Goal: Transaction & Acquisition: Purchase product/service

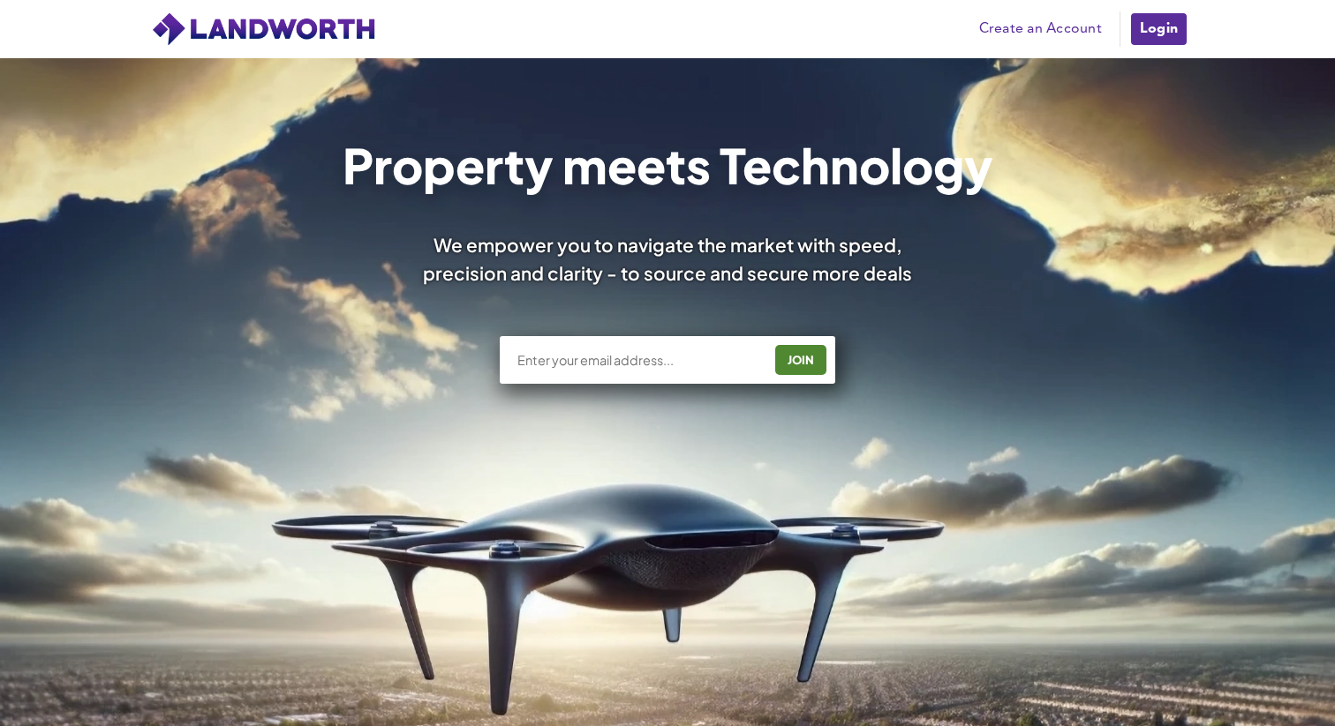
click at [1160, 41] on link "Login" at bounding box center [1158, 28] width 59 height 35
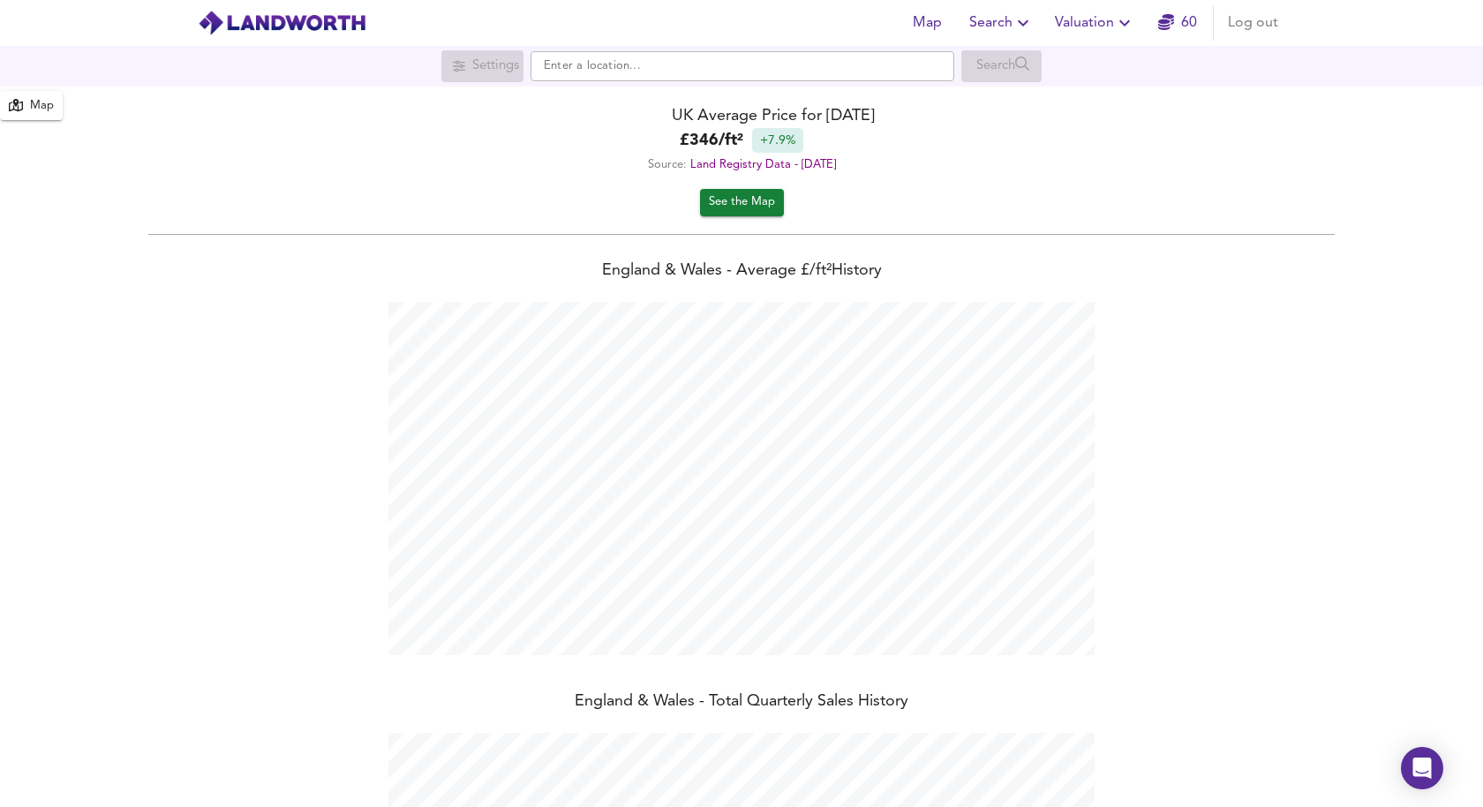
scroll to position [807, 1483]
click at [1034, 97] on div "UK Average Price for [DATE] £ 346 / ft² +7.9% Source: Land Registry Data - [DAT…" at bounding box center [741, 138] width 1483 height 102
click at [1015, 30] on icon "button" at bounding box center [1022, 22] width 21 height 21
click at [1027, 66] on li "New Search" at bounding box center [1001, 64] width 175 height 32
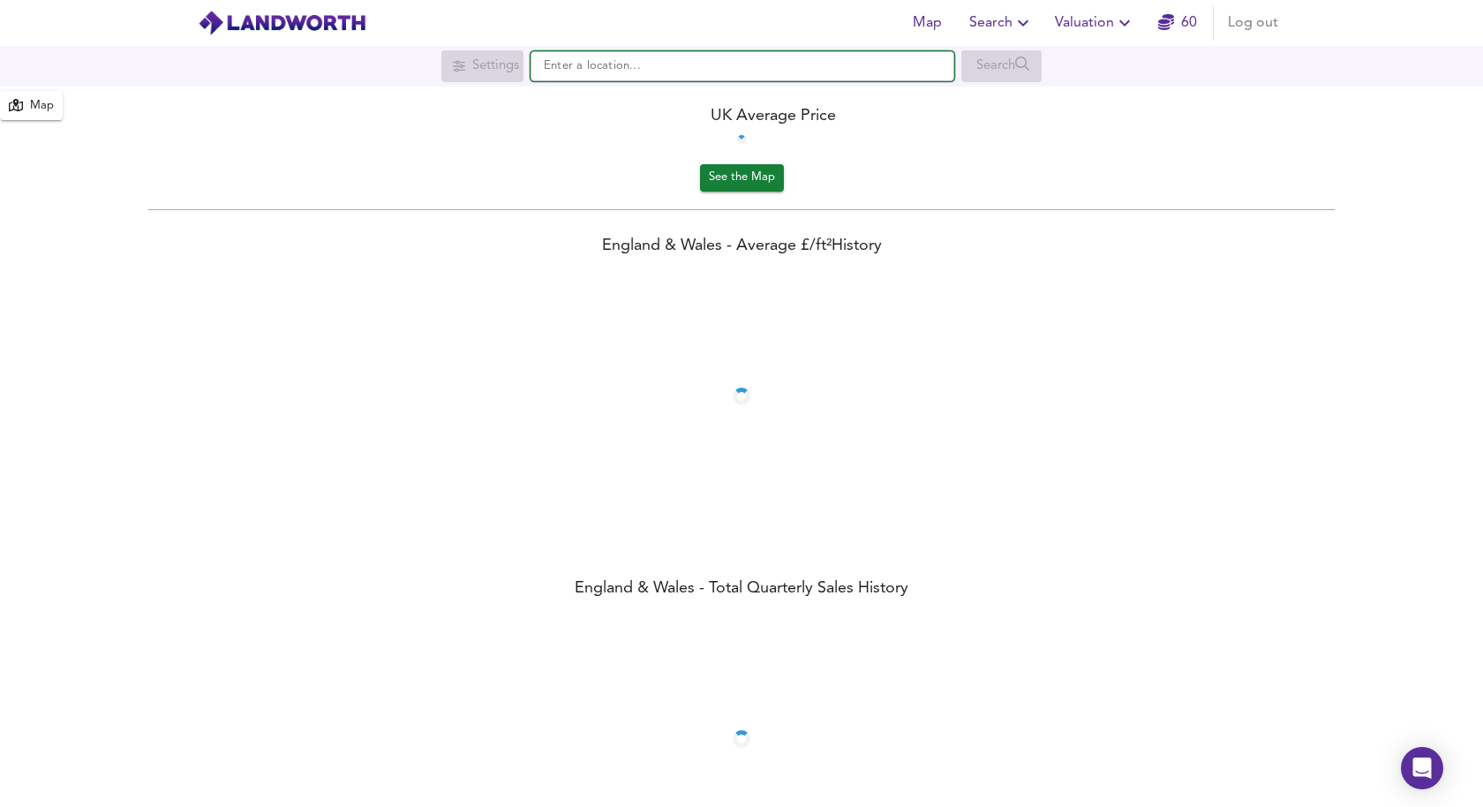
click at [801, 75] on input "text" at bounding box center [743, 66] width 424 height 30
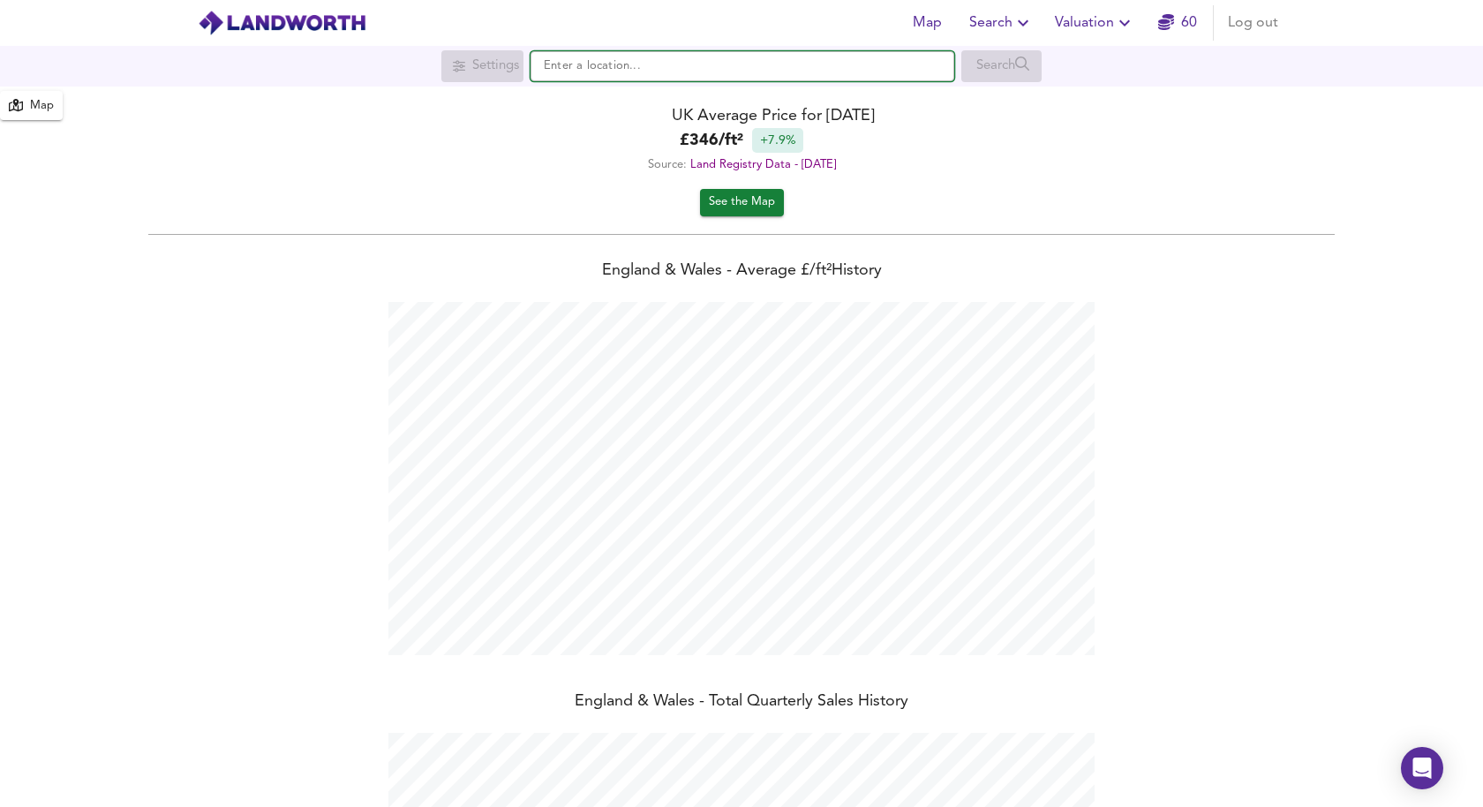
scroll to position [807, 1483]
click at [793, 70] on input "text" at bounding box center [743, 66] width 424 height 30
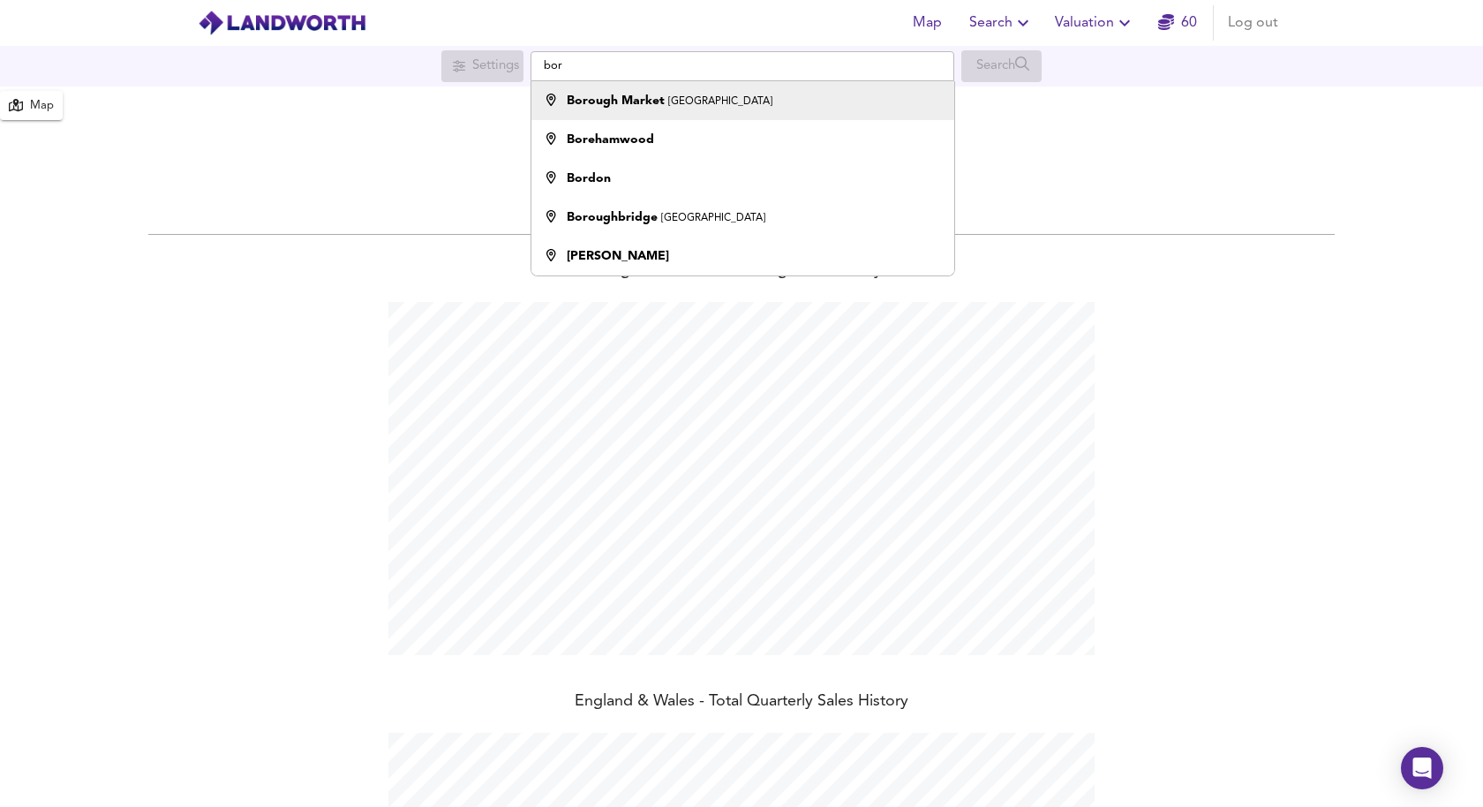
click at [719, 106] on div "Borough Market London" at bounding box center [738, 101] width 405 height 18
type input "Borough Market, London"
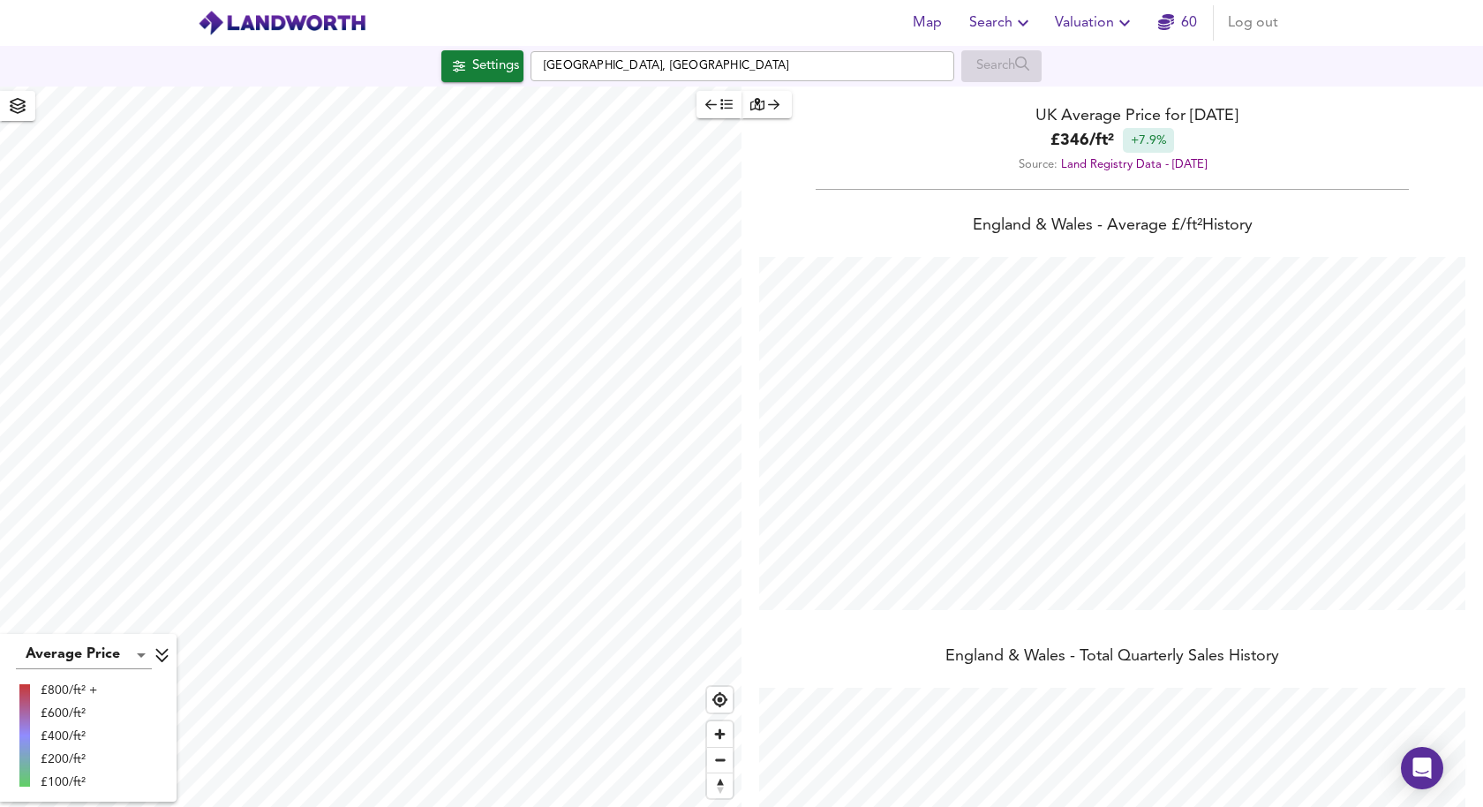
checkbox input "false"
checkbox input "true"
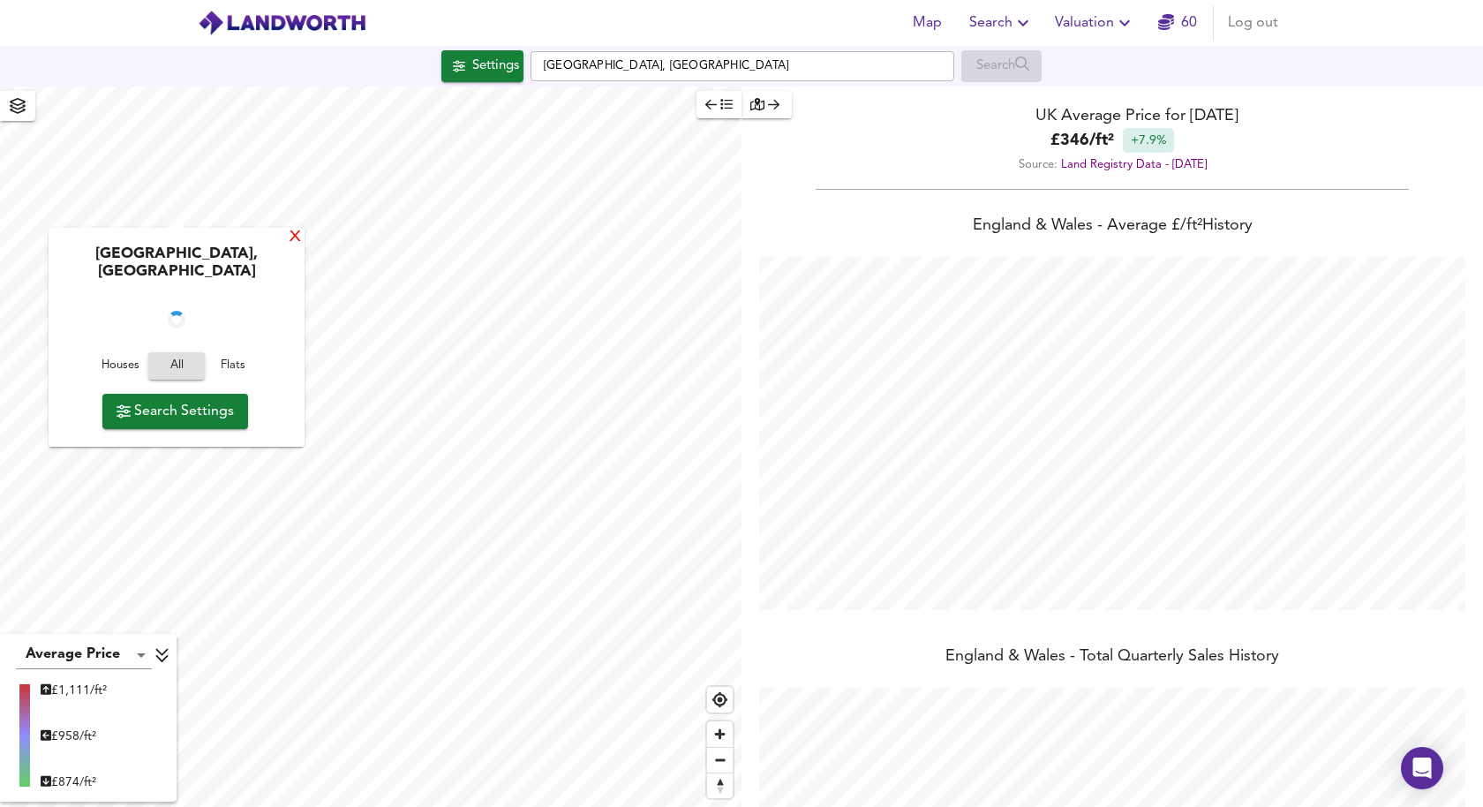
click at [289, 238] on div "X" at bounding box center [295, 238] width 15 height 17
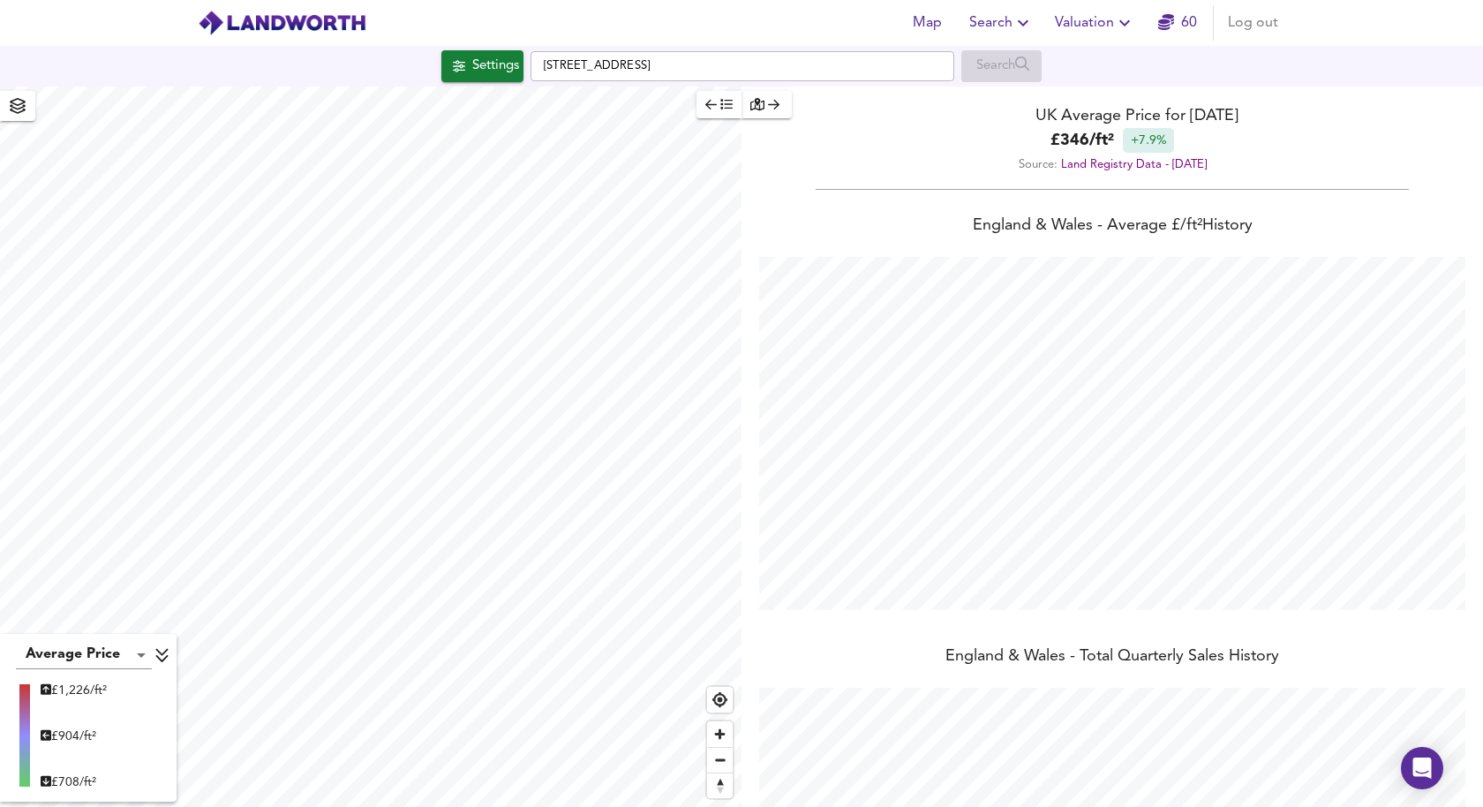
type input "1130"
click at [476, 63] on div "Settings" at bounding box center [495, 66] width 47 height 23
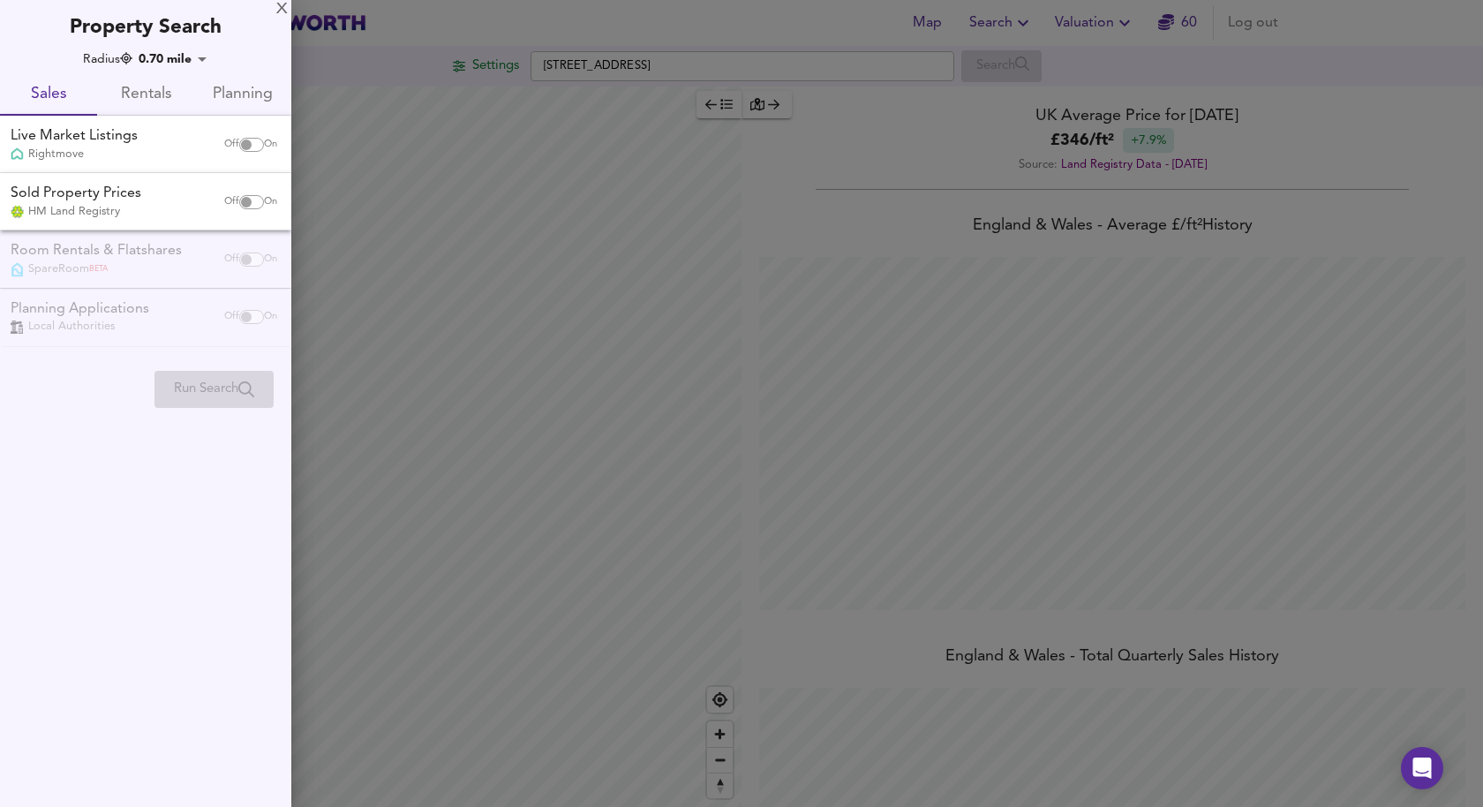
click at [244, 145] on input "checkbox" at bounding box center [246, 145] width 42 height 14
checkbox input "true"
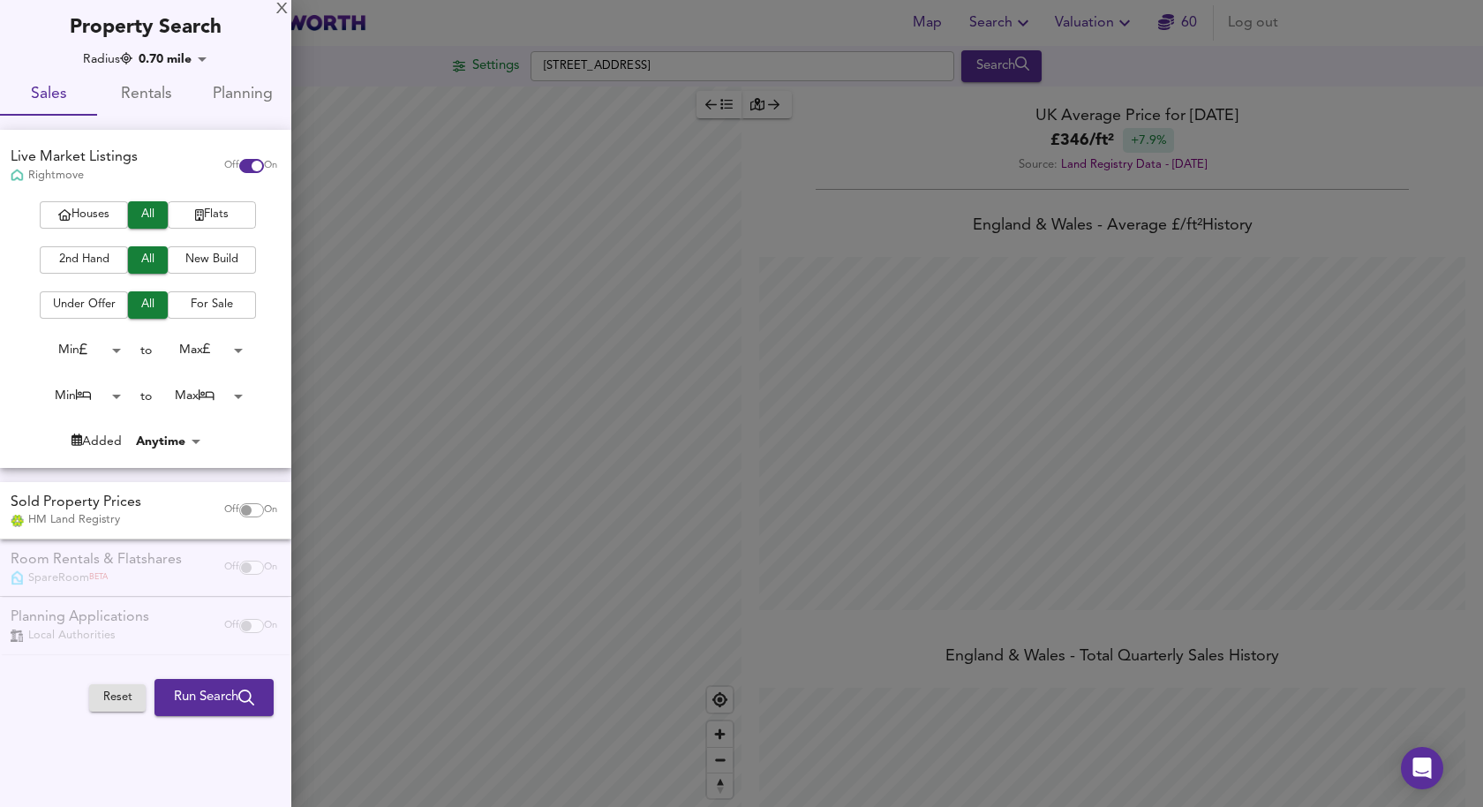
click at [214, 219] on span "Flats" at bounding box center [212, 215] width 71 height 20
click at [91, 258] on span "2nd Hand" at bounding box center [84, 260] width 71 height 20
click at [98, 343] on body "Map Search Valuation 60 Log out Settings Swan Street, SE1 1BB Search Average Pr…" at bounding box center [741, 403] width 1483 height 807
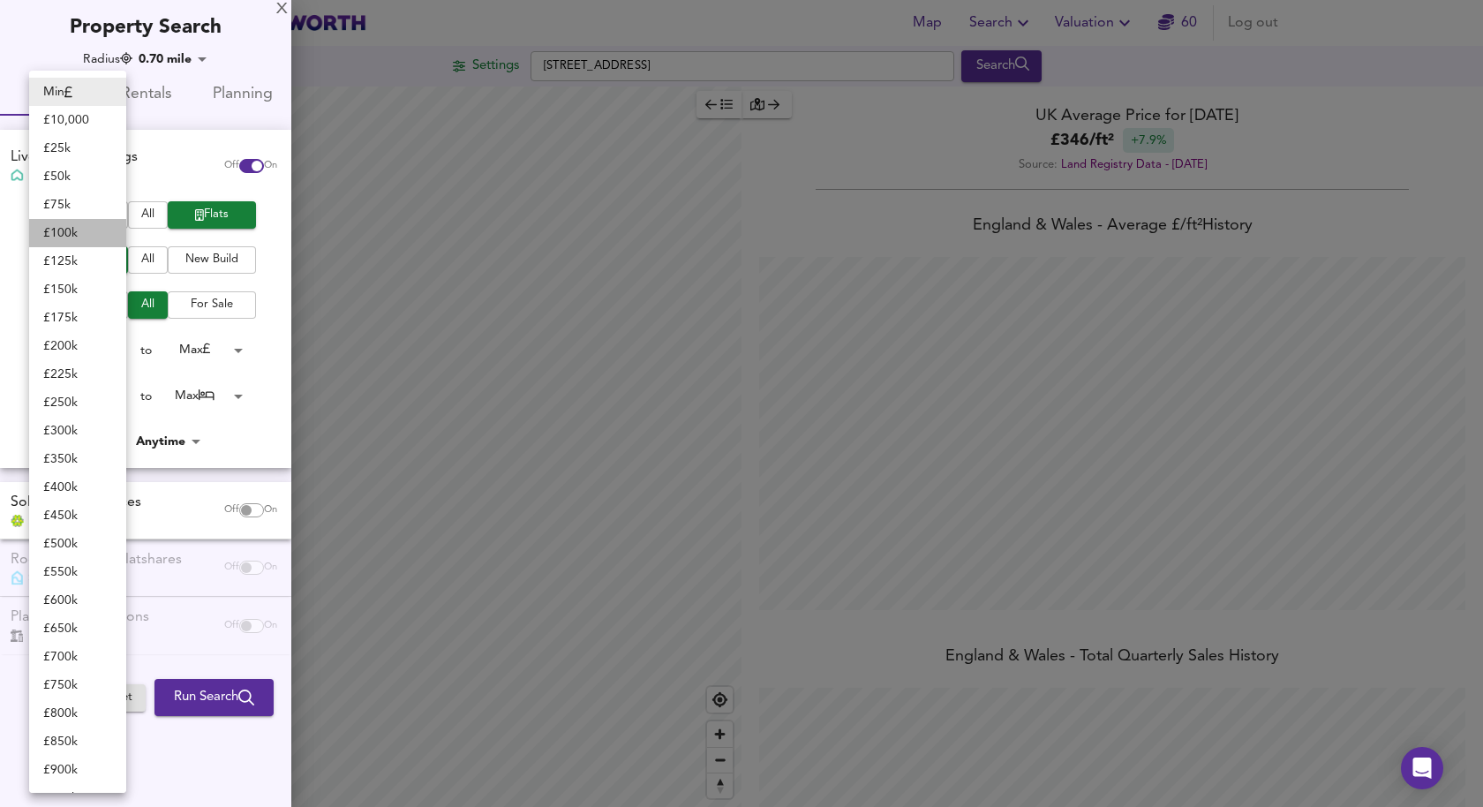
click at [69, 232] on li "£ 100k" at bounding box center [77, 233] width 97 height 28
type input "100000"
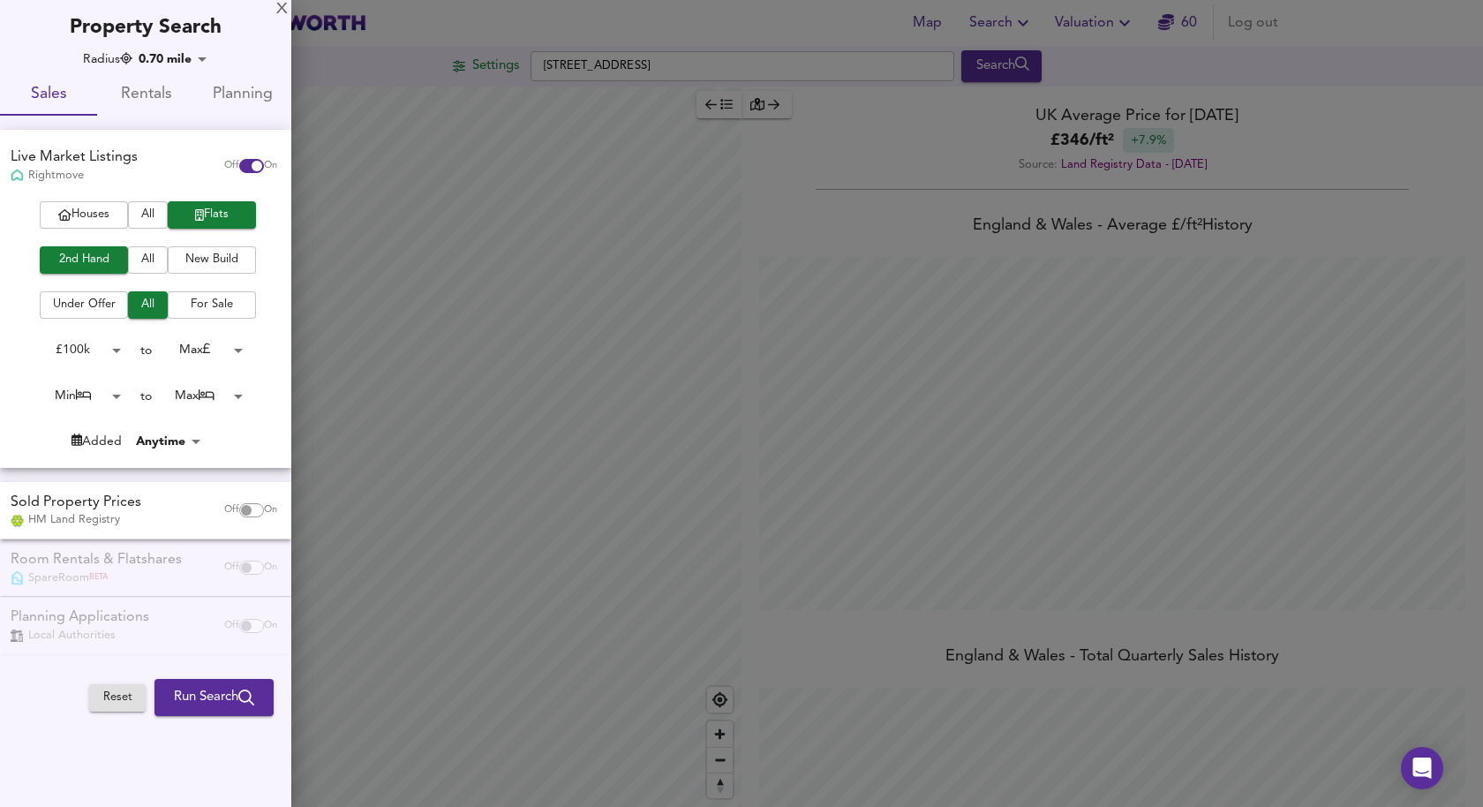
click at [222, 348] on body "Map Search Valuation 60 Log out Settings Swan Street, SE1 1BB Search Average Pr…" at bounding box center [741, 403] width 1483 height 807
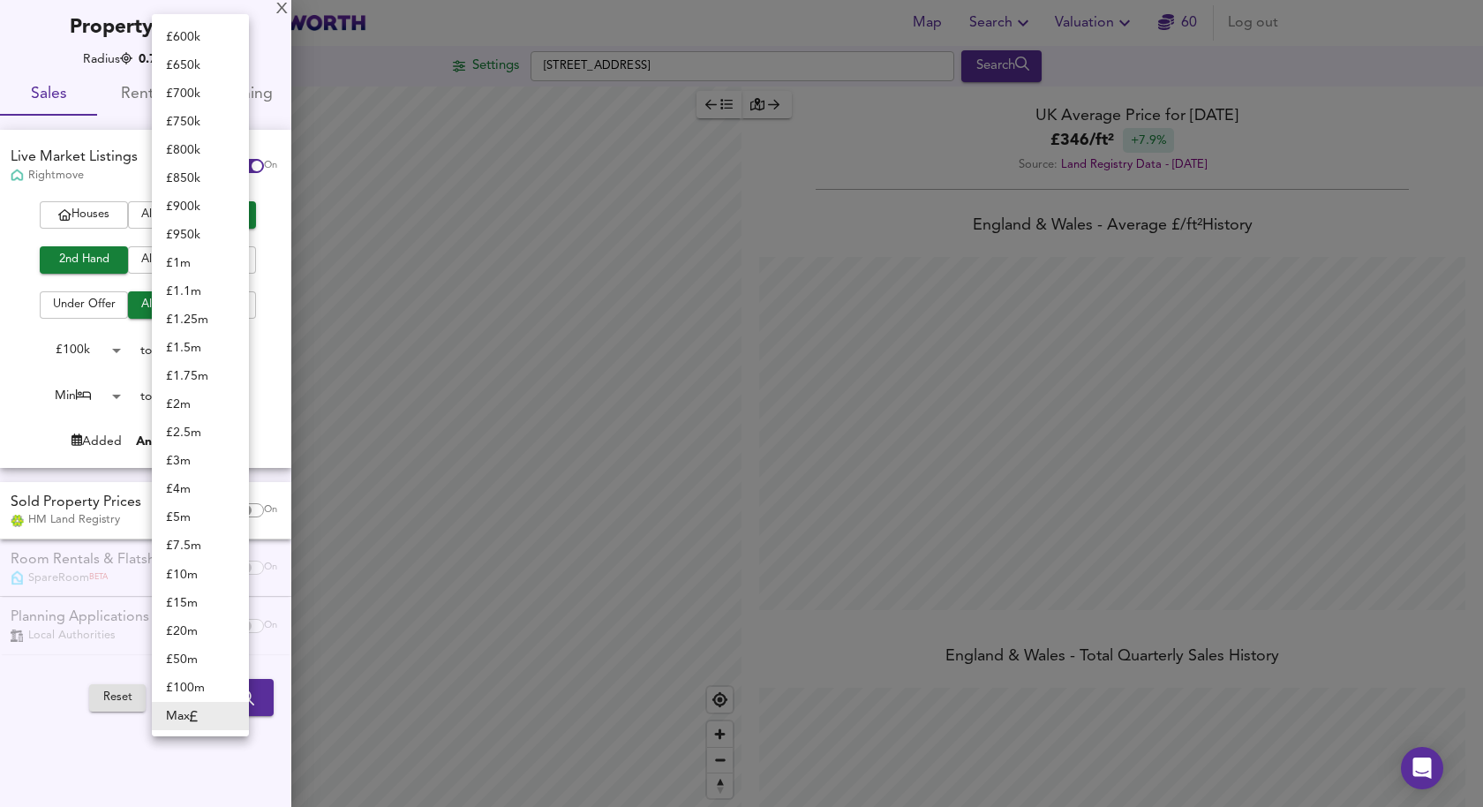
scroll to position [0, 0]
click at [209, 282] on li "£ 400k" at bounding box center [200, 289] width 97 height 28
type input "400000"
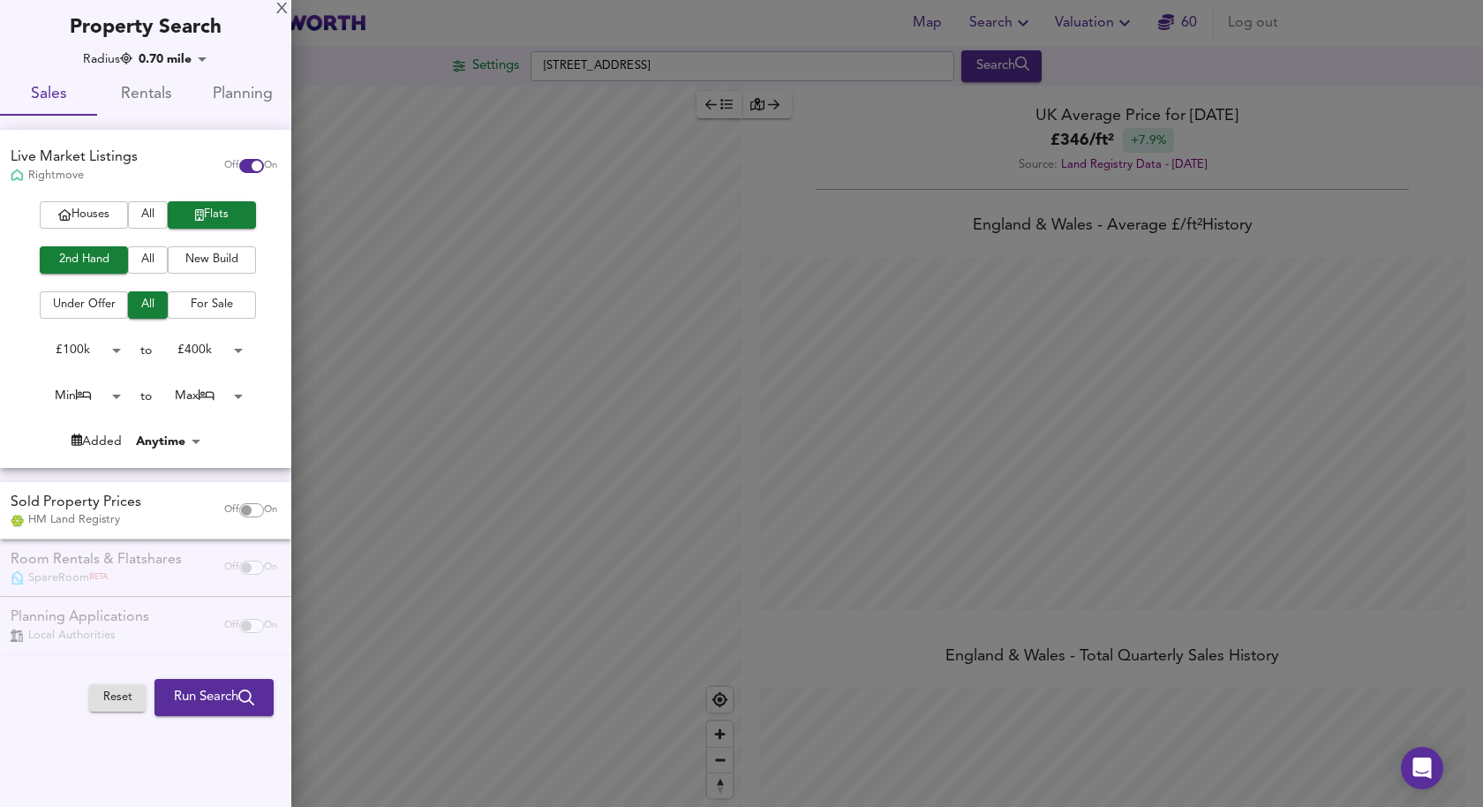
click at [107, 396] on body "Map Search Valuation 60 Log out Settings Swan Street, SE1 1BB Search Average Pr…" at bounding box center [741, 403] width 1483 height 807
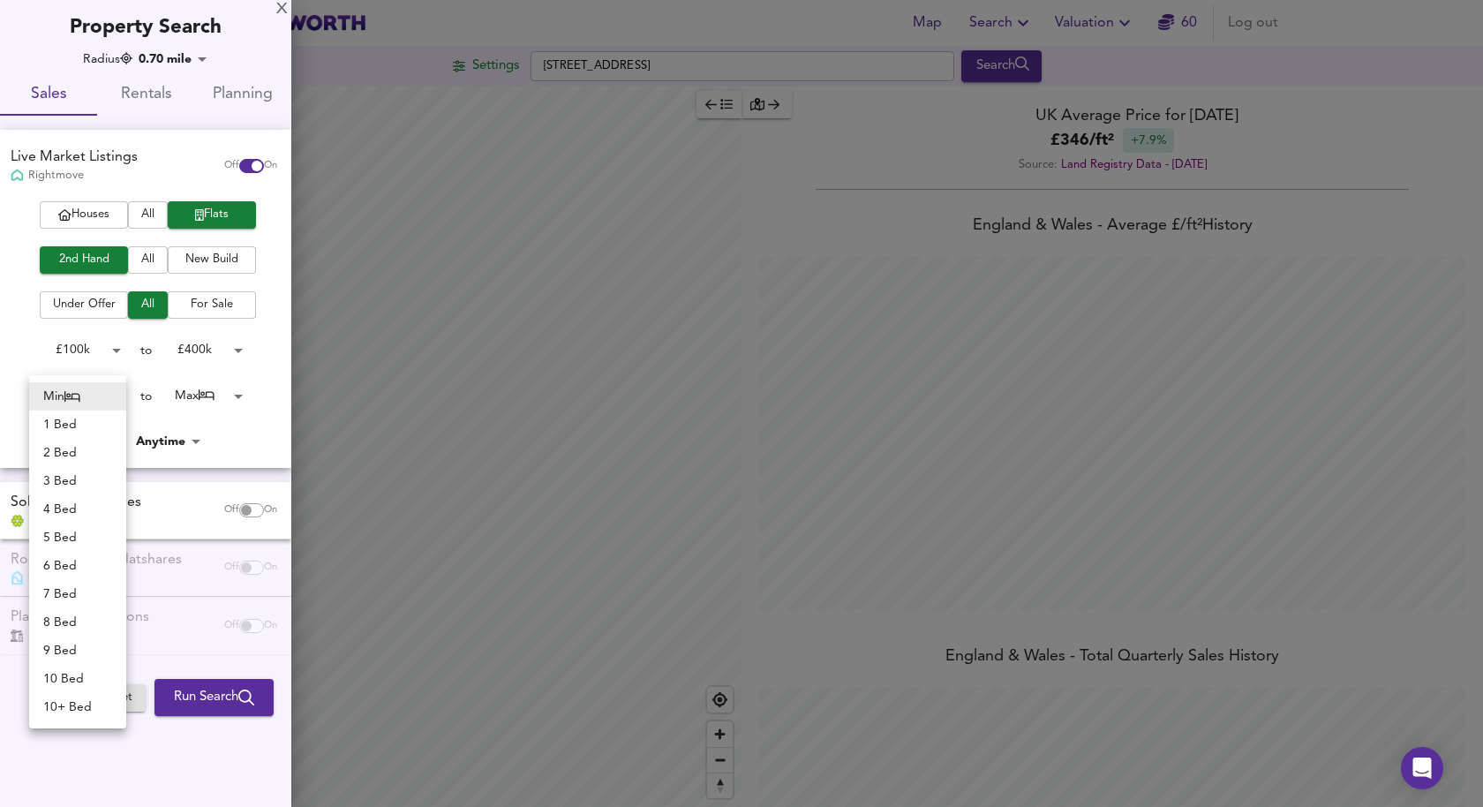
click at [88, 421] on li "1 Bed" at bounding box center [77, 424] width 97 height 28
type input "1"
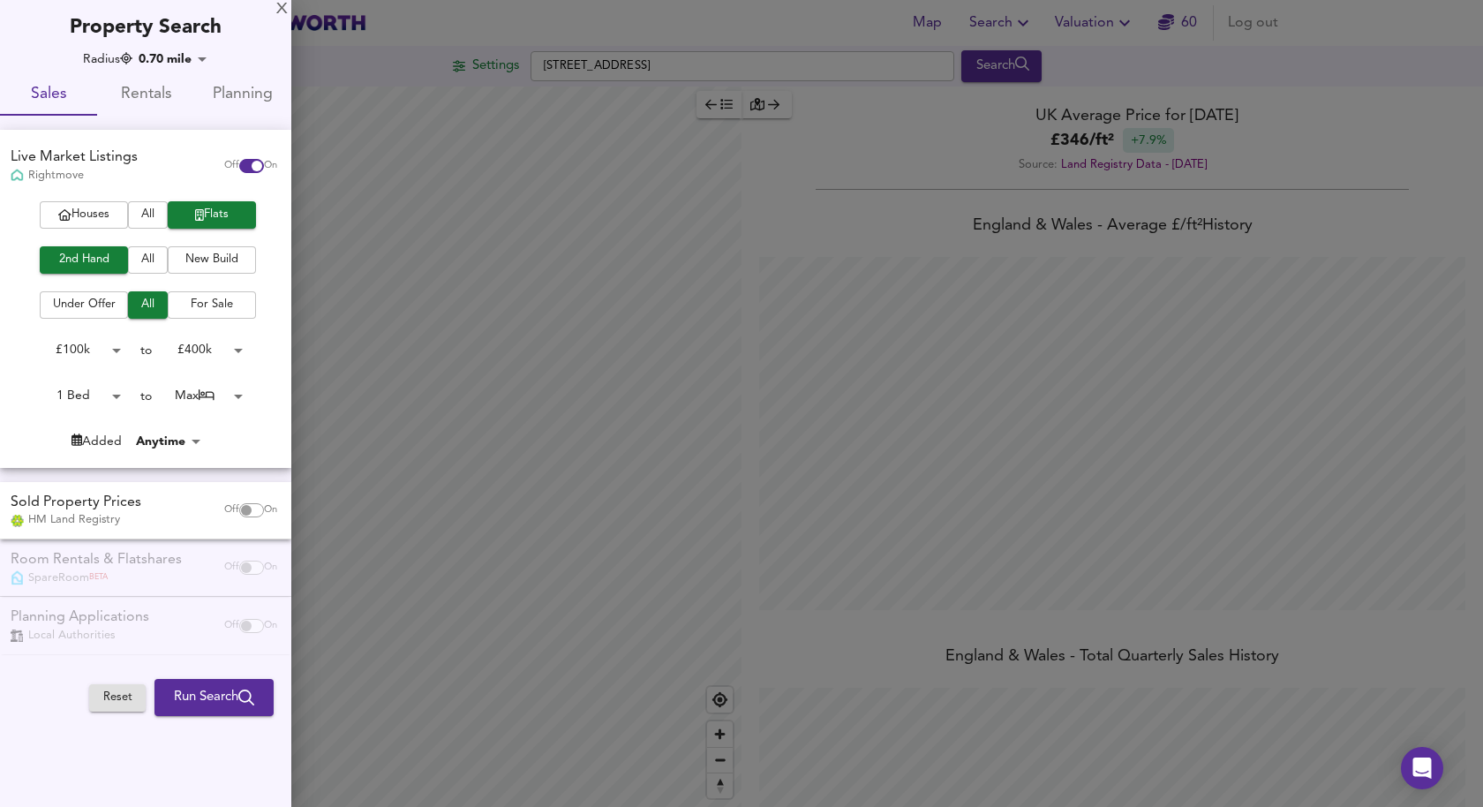
click at [220, 395] on body "Map Search Valuation 60 Log out Settings Swan Street, SE1 1BB Search Average Pr…" at bounding box center [741, 403] width 1483 height 807
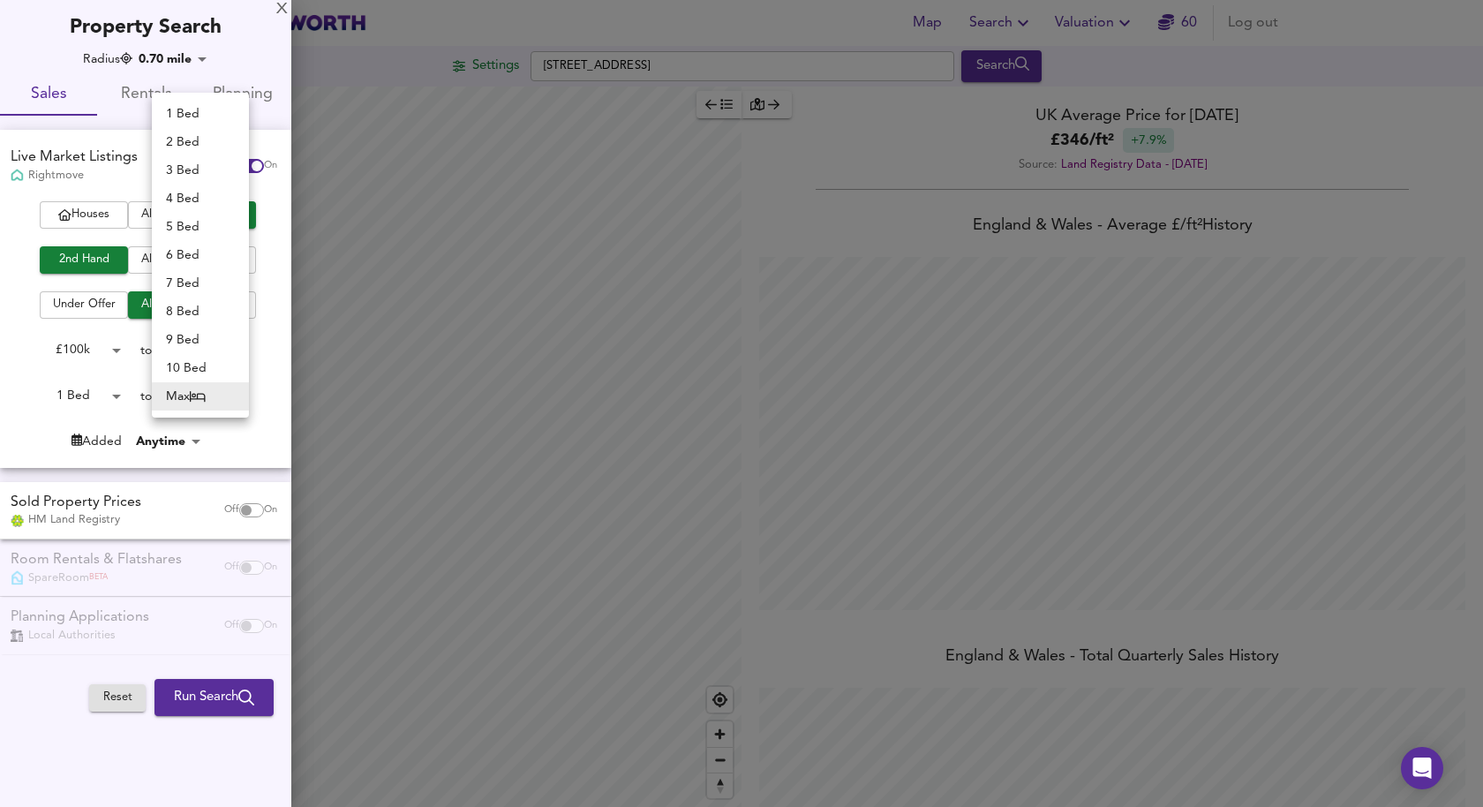
click at [199, 110] on li "1 Bed" at bounding box center [200, 114] width 97 height 28
type input "1"
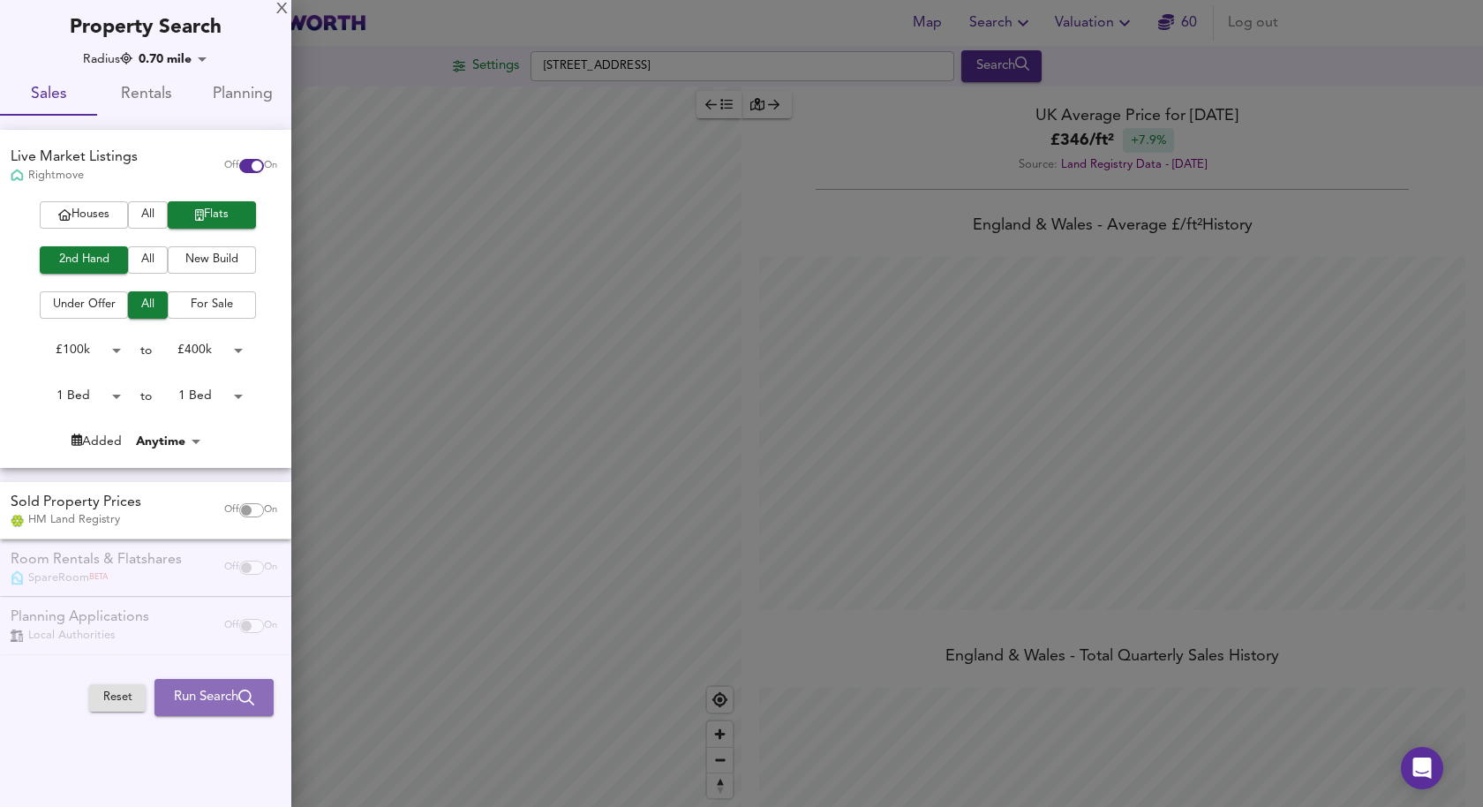
click at [199, 696] on span "Run Search" at bounding box center [214, 697] width 80 height 23
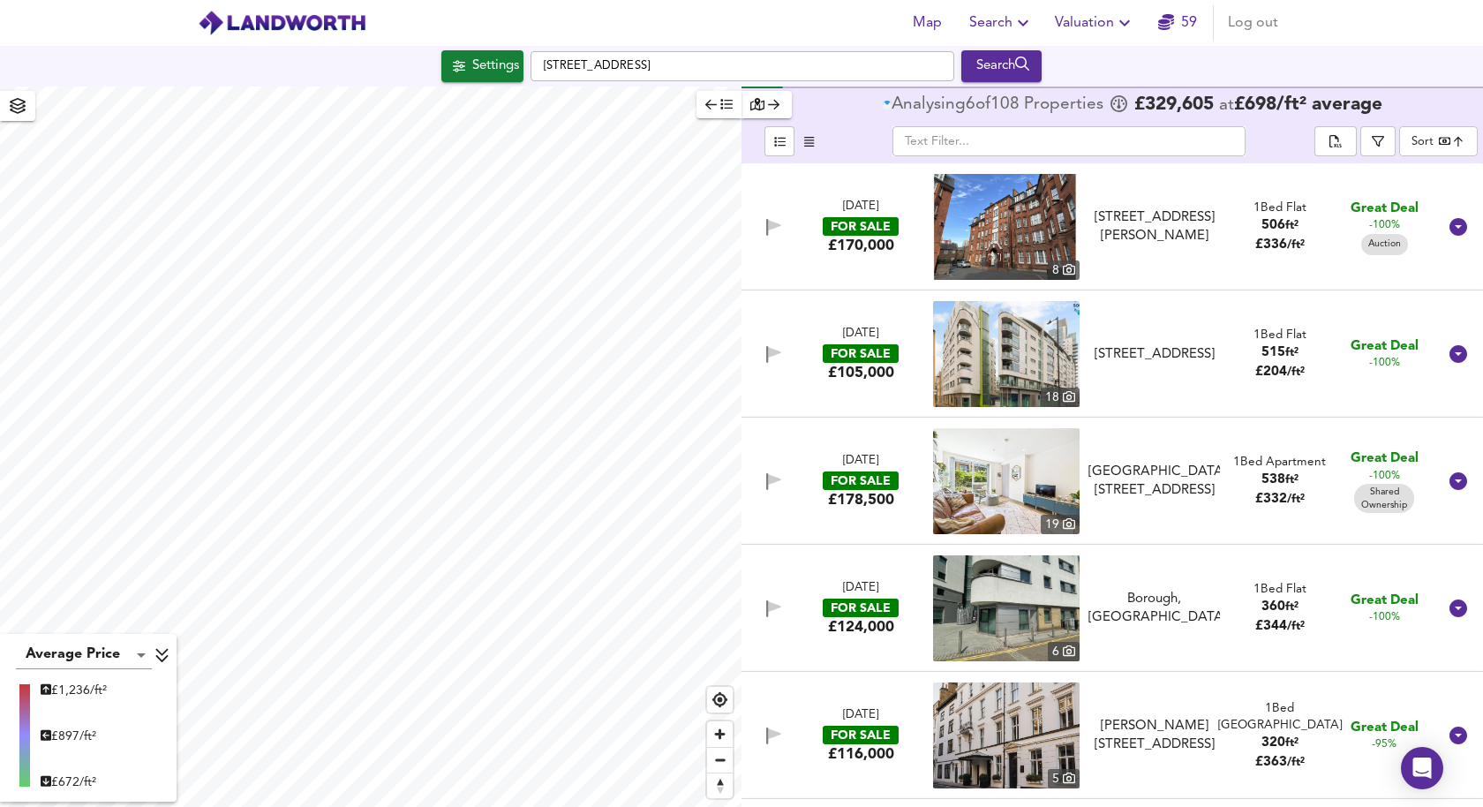
click at [720, 106] on icon "button" at bounding box center [726, 104] width 12 height 12
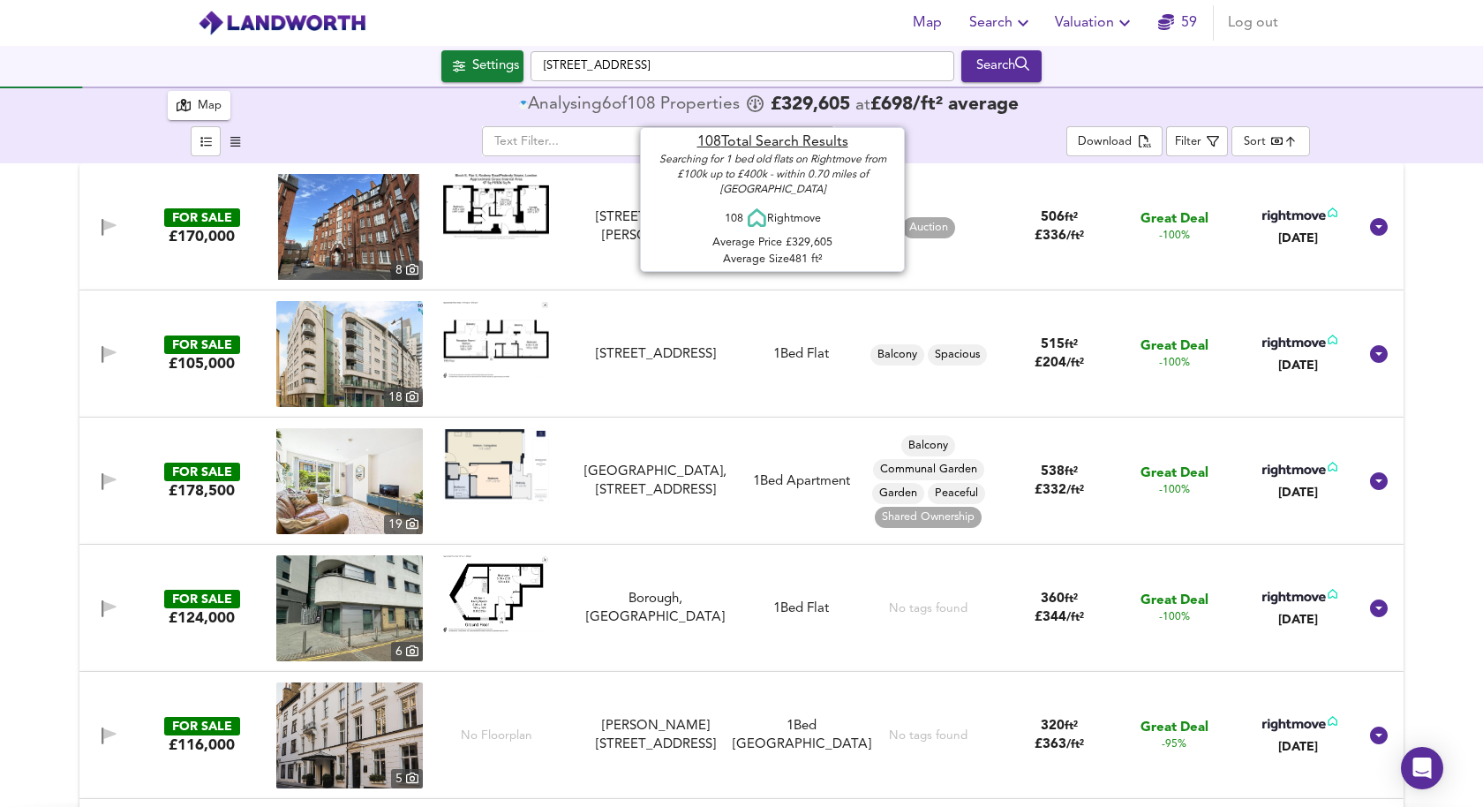
click at [572, 101] on div "Analysing" at bounding box center [565, 105] width 74 height 18
click at [572, 101] on div "Analysing" at bounding box center [560, 105] width 74 height 18
click at [607, 104] on span "21" at bounding box center [606, 105] width 19 height 18
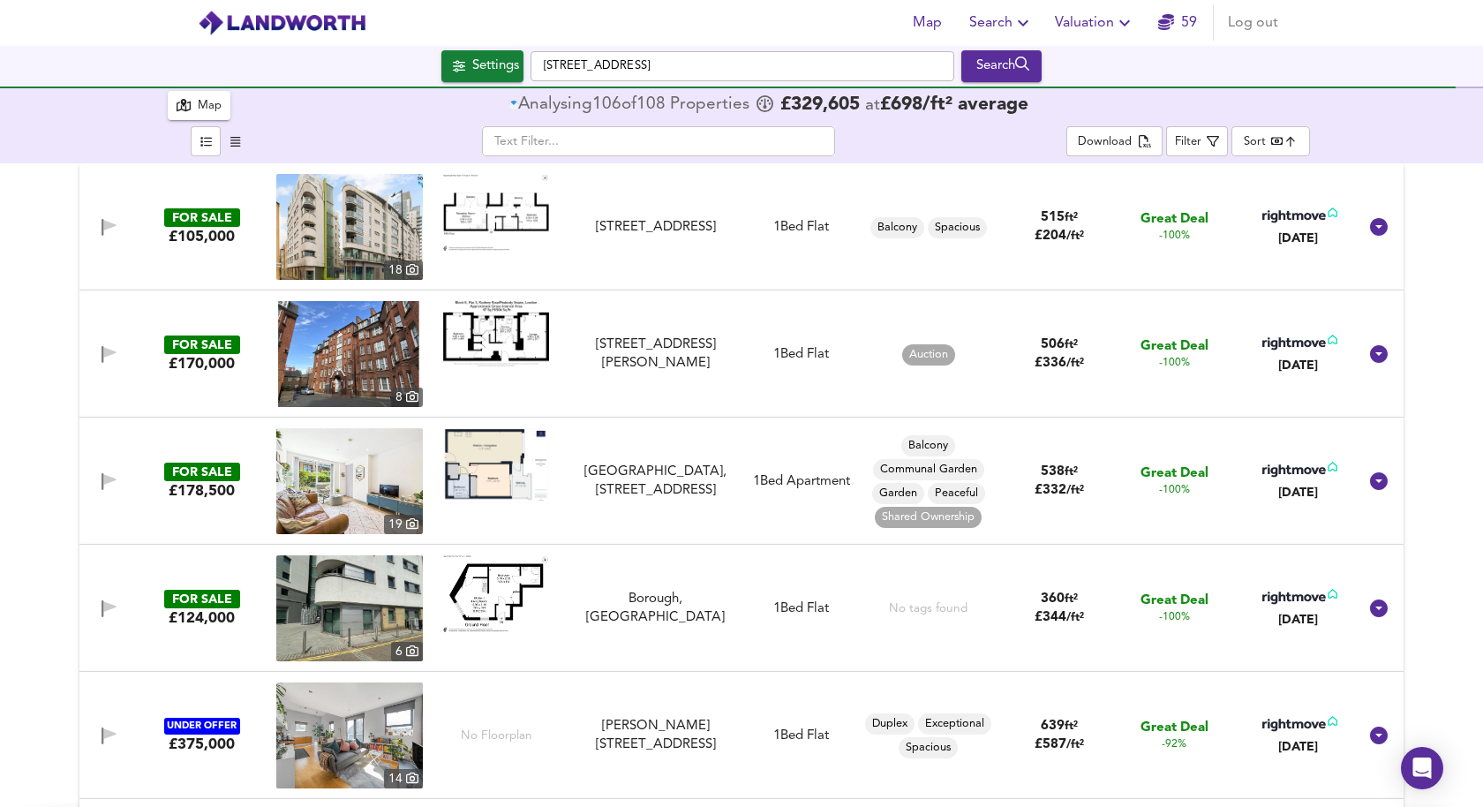
click at [343, 350] on img at bounding box center [349, 354] width 147 height 106
click at [487, 338] on img at bounding box center [496, 333] width 106 height 65
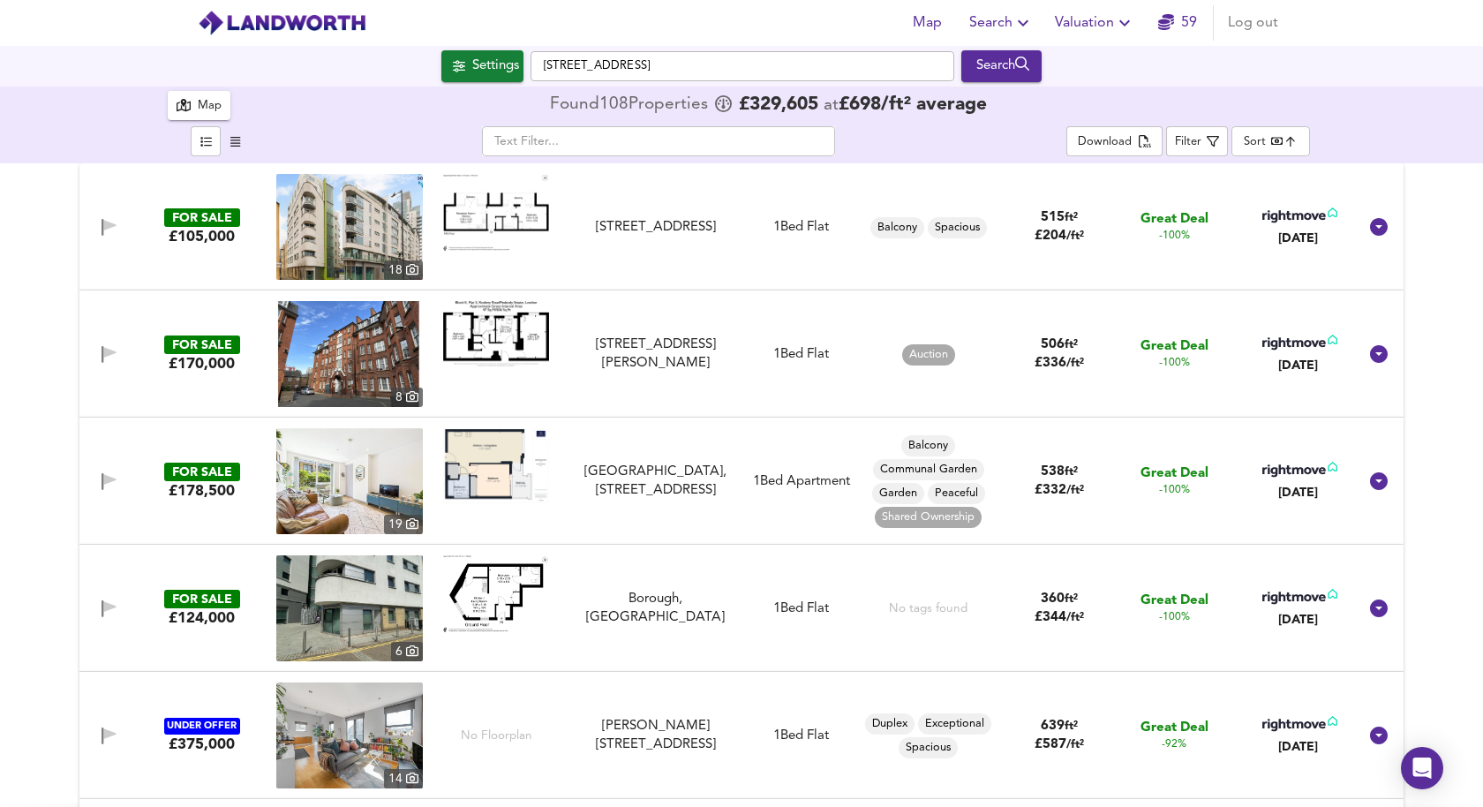
click at [1363, 81] on div "Settings Swan Street, SE1 1BB Search" at bounding box center [741, 66] width 1483 height 32
click at [1280, 141] on body "Map Search Valuation 59 Log out Settings Swan Street, SE1 1BB Search 108 Result…" at bounding box center [741, 403] width 1483 height 807
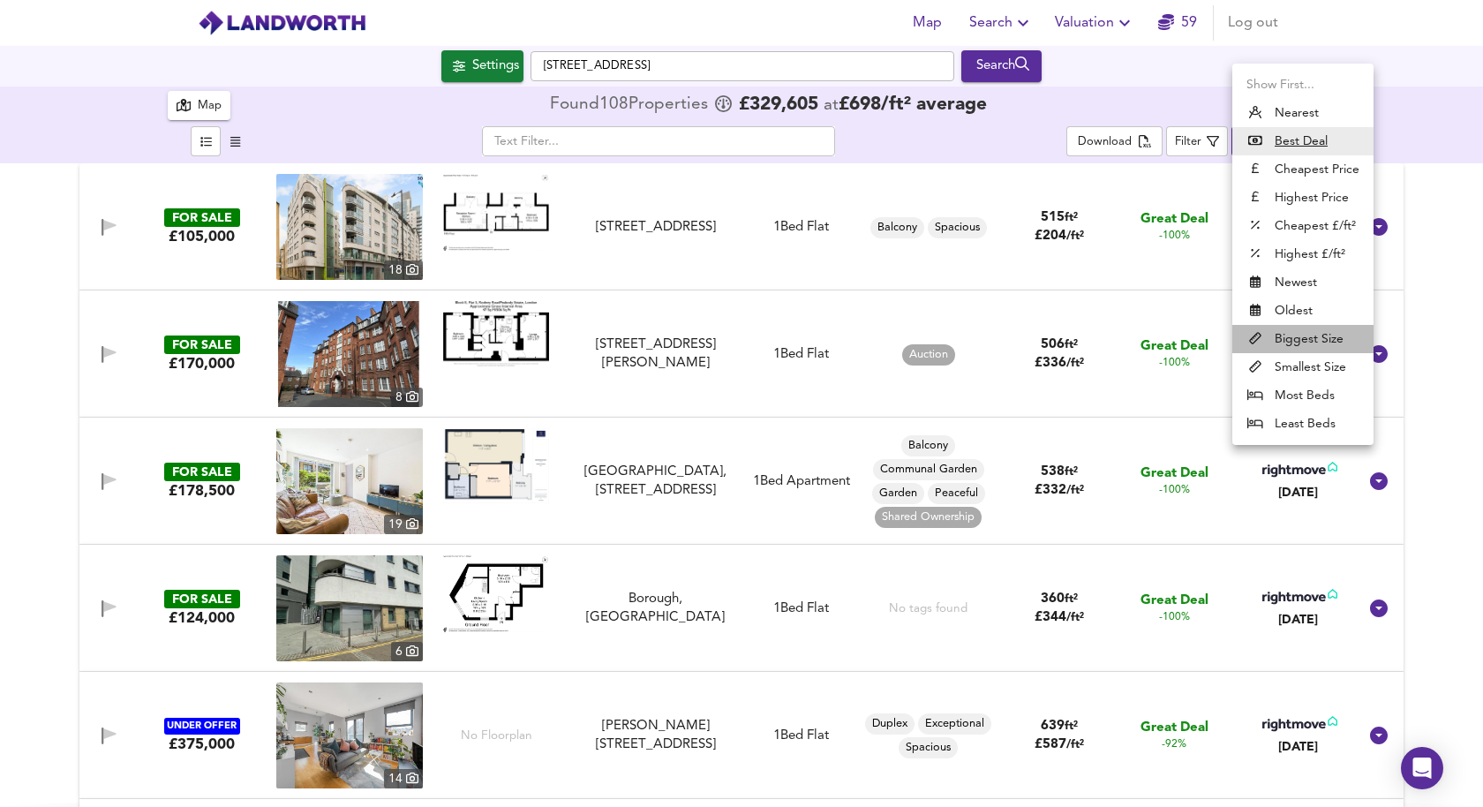
click at [1314, 341] on li "Biggest Size" at bounding box center [1302, 339] width 141 height 28
type input "biggest"
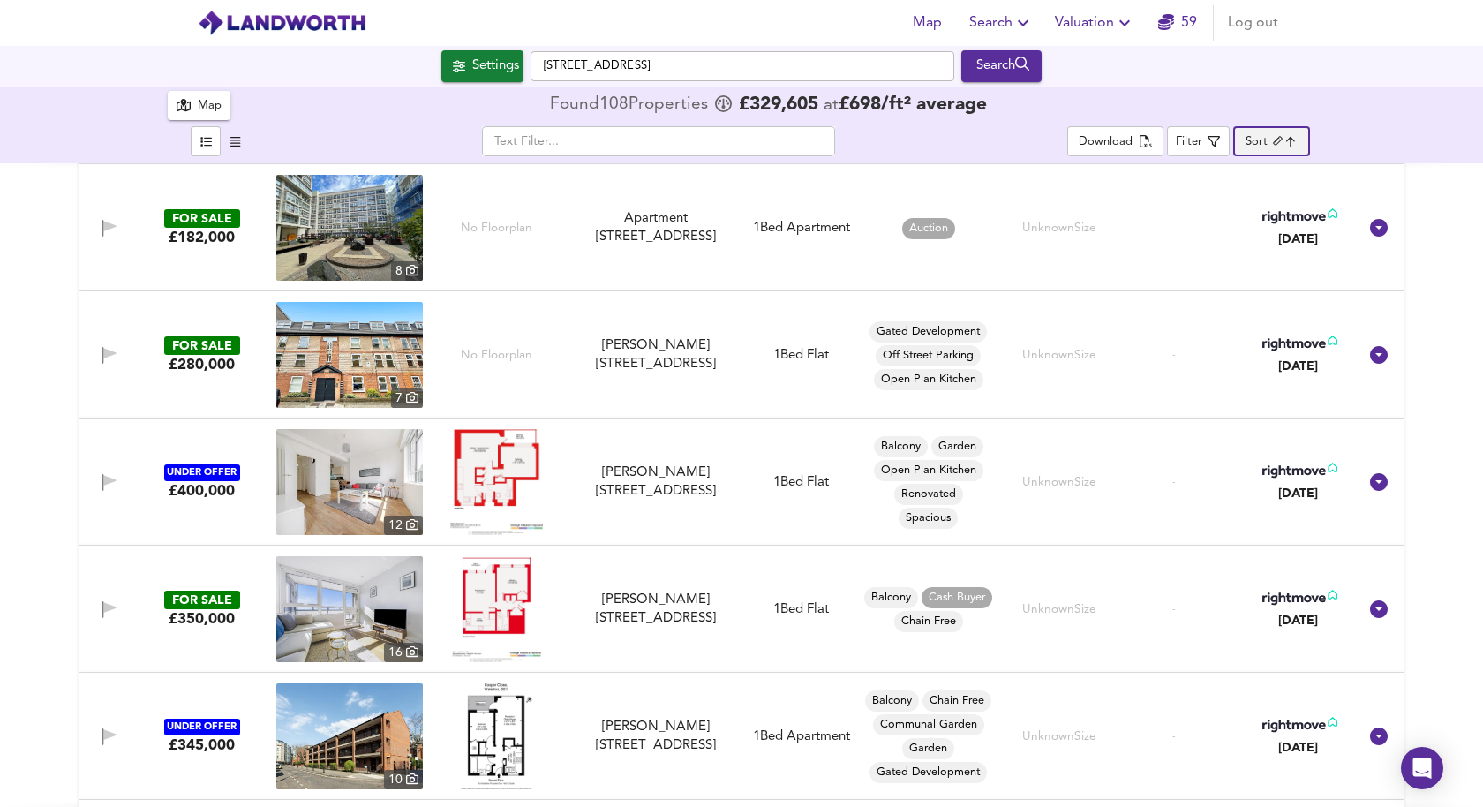
scroll to position [13083, 0]
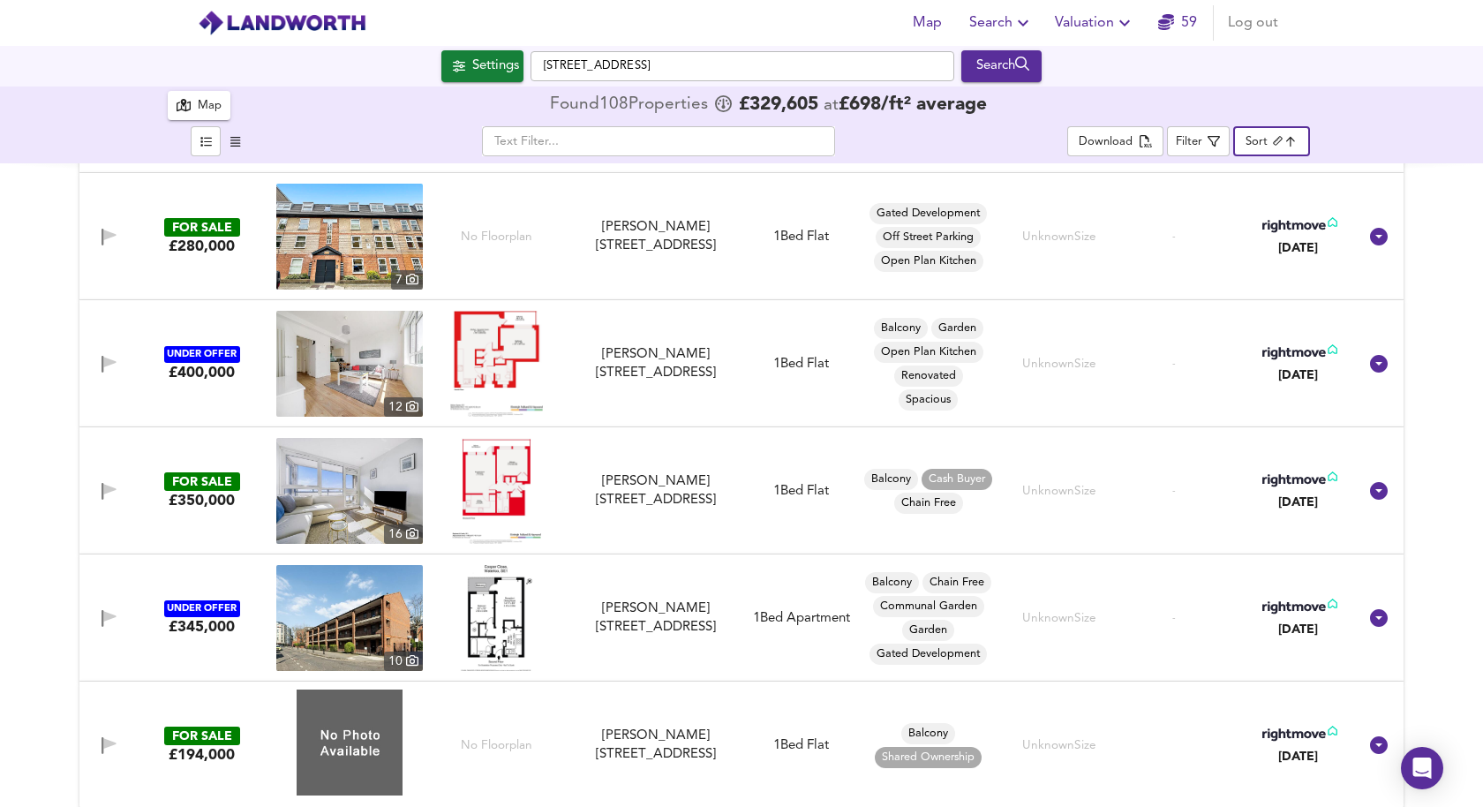
click at [457, 484] on img at bounding box center [496, 491] width 89 height 106
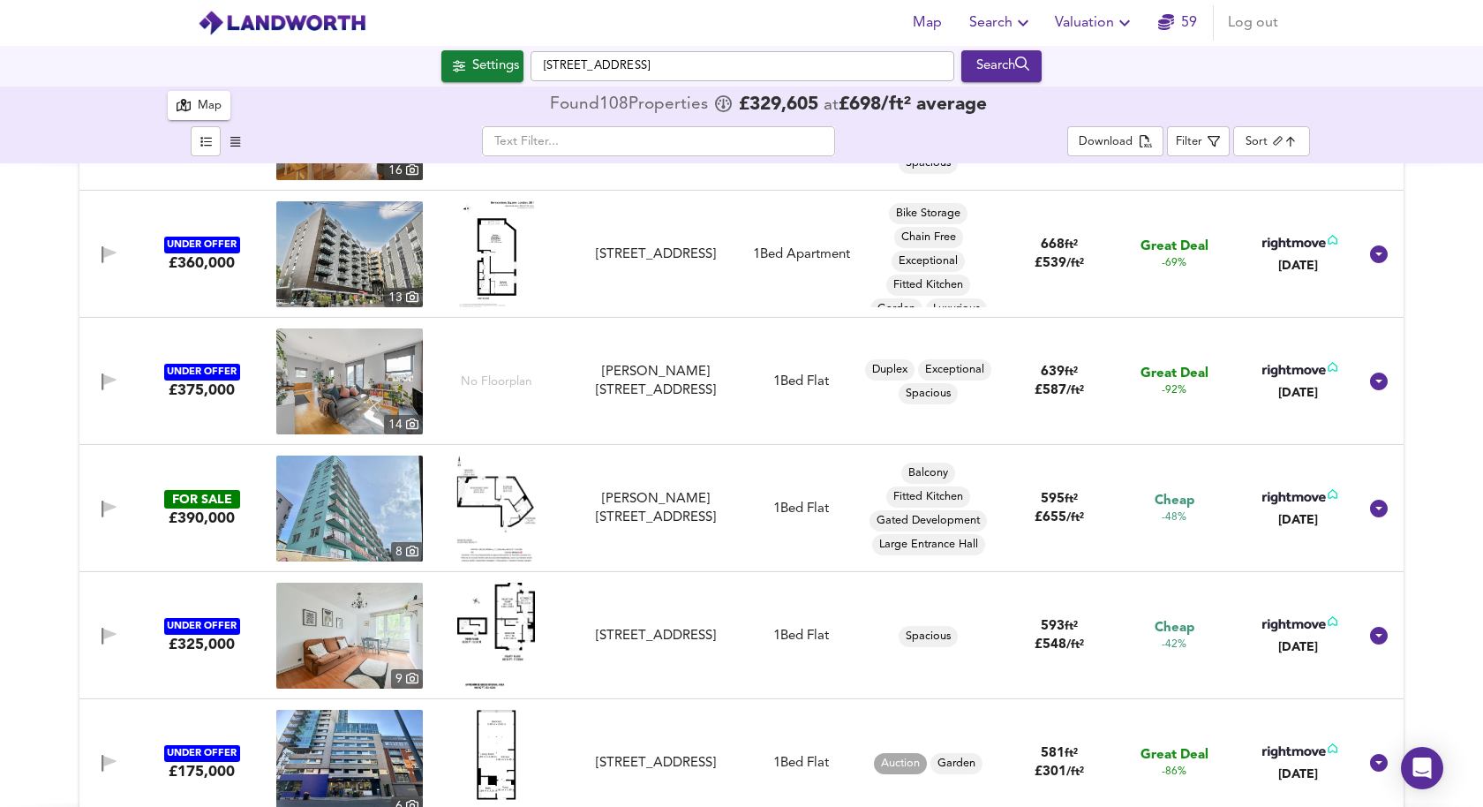
scroll to position [120, 0]
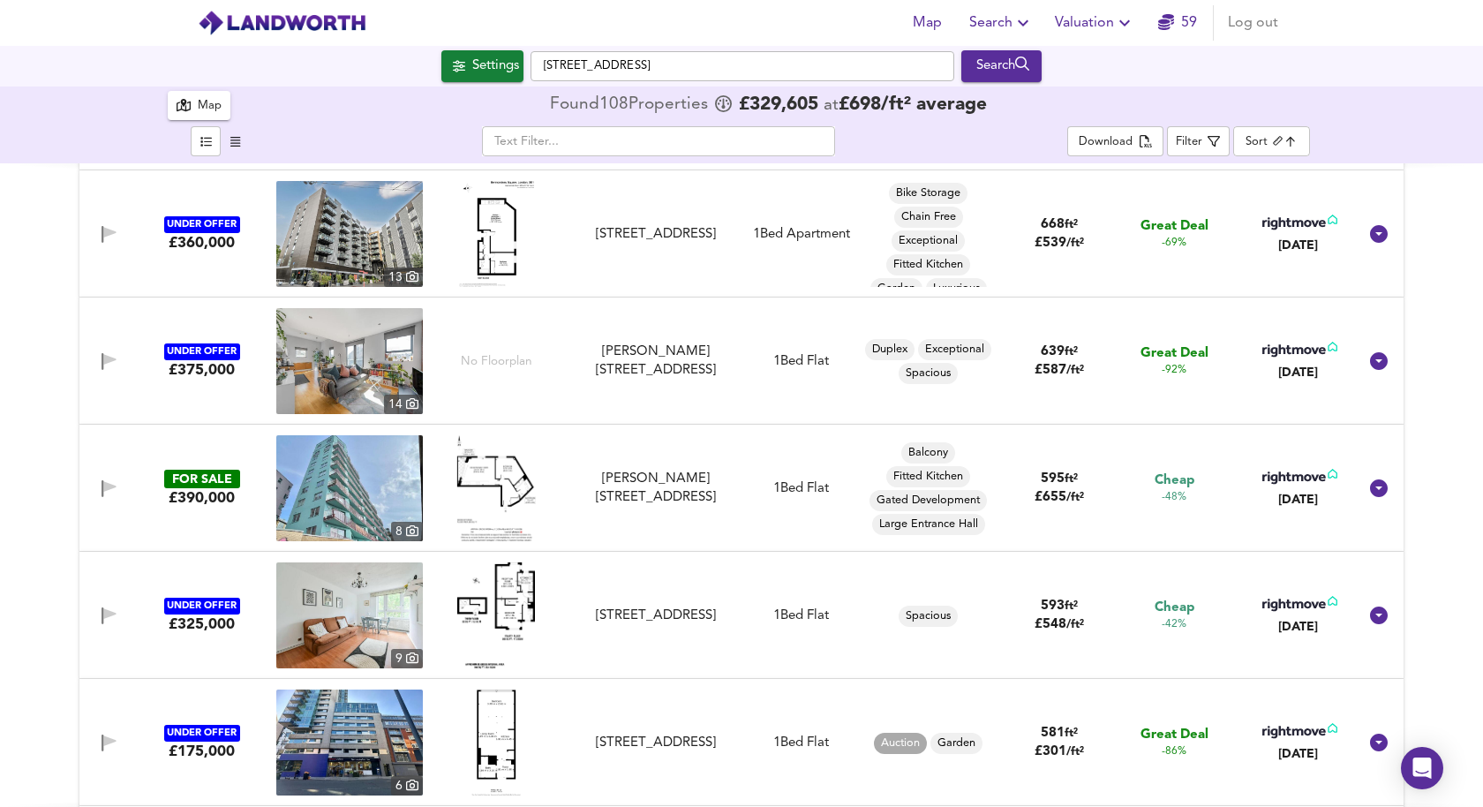
click at [513, 594] on img at bounding box center [496, 615] width 78 height 106
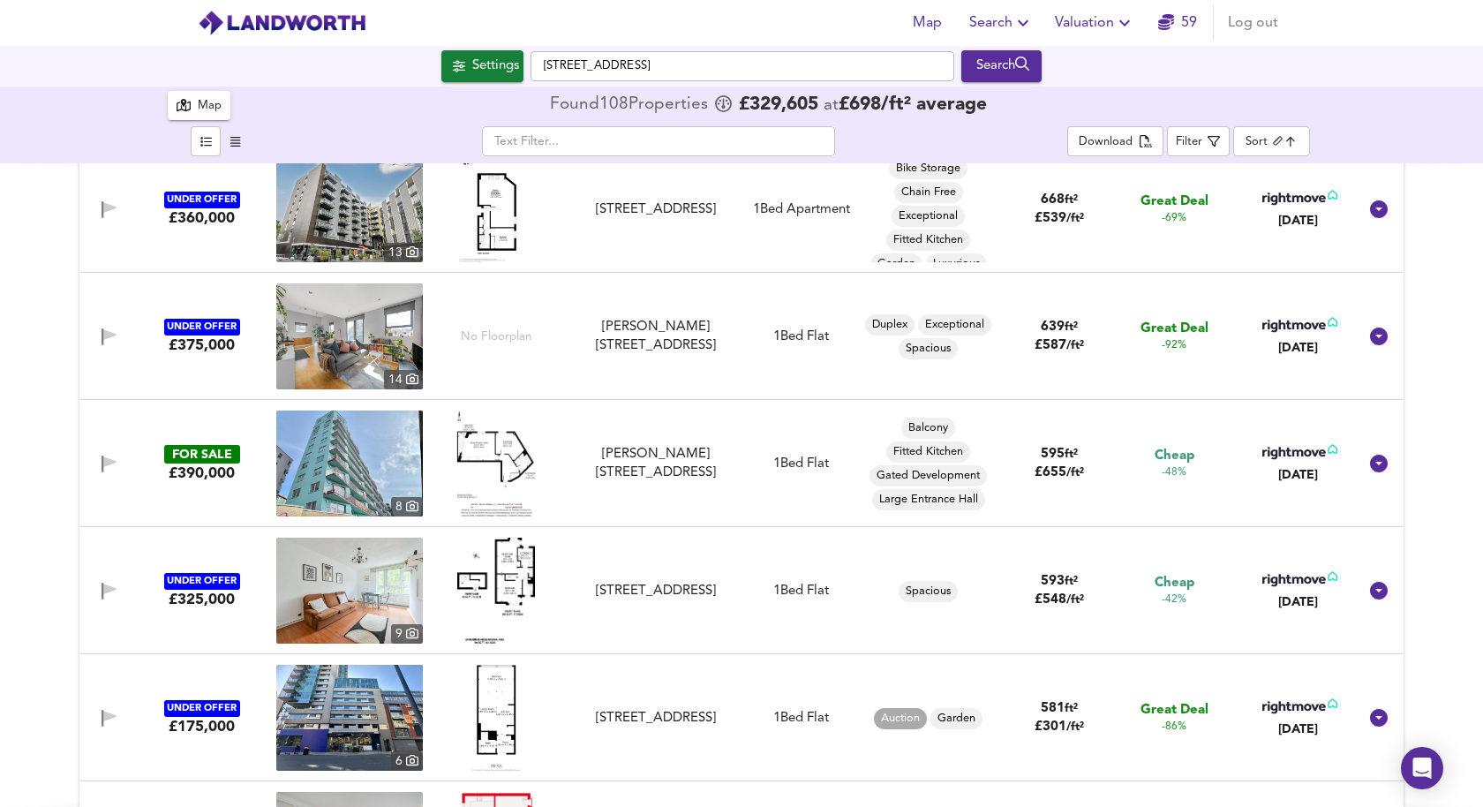
click at [357, 587] on img at bounding box center [349, 591] width 147 height 106
